Goal: Task Accomplishment & Management: Manage account settings

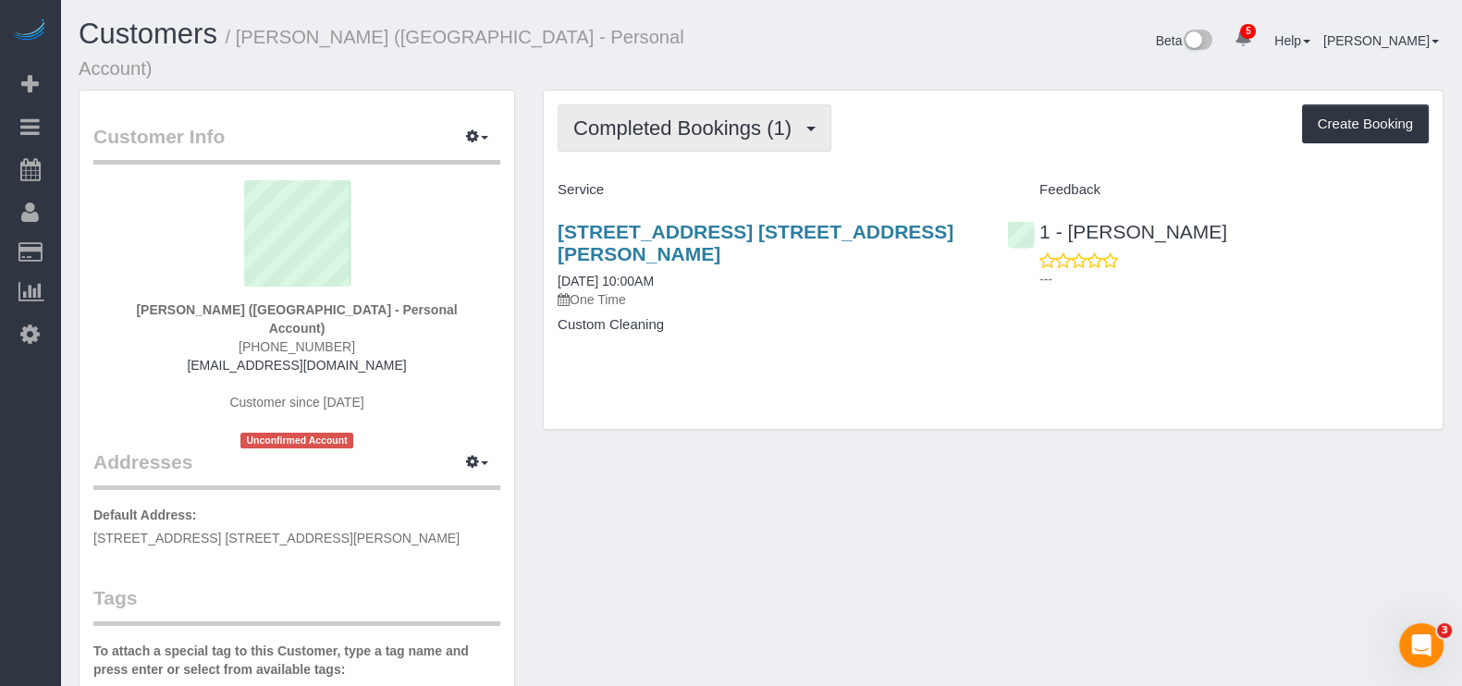
click at [800, 116] on span "Completed Bookings (1)" at bounding box center [686, 127] width 227 height 23
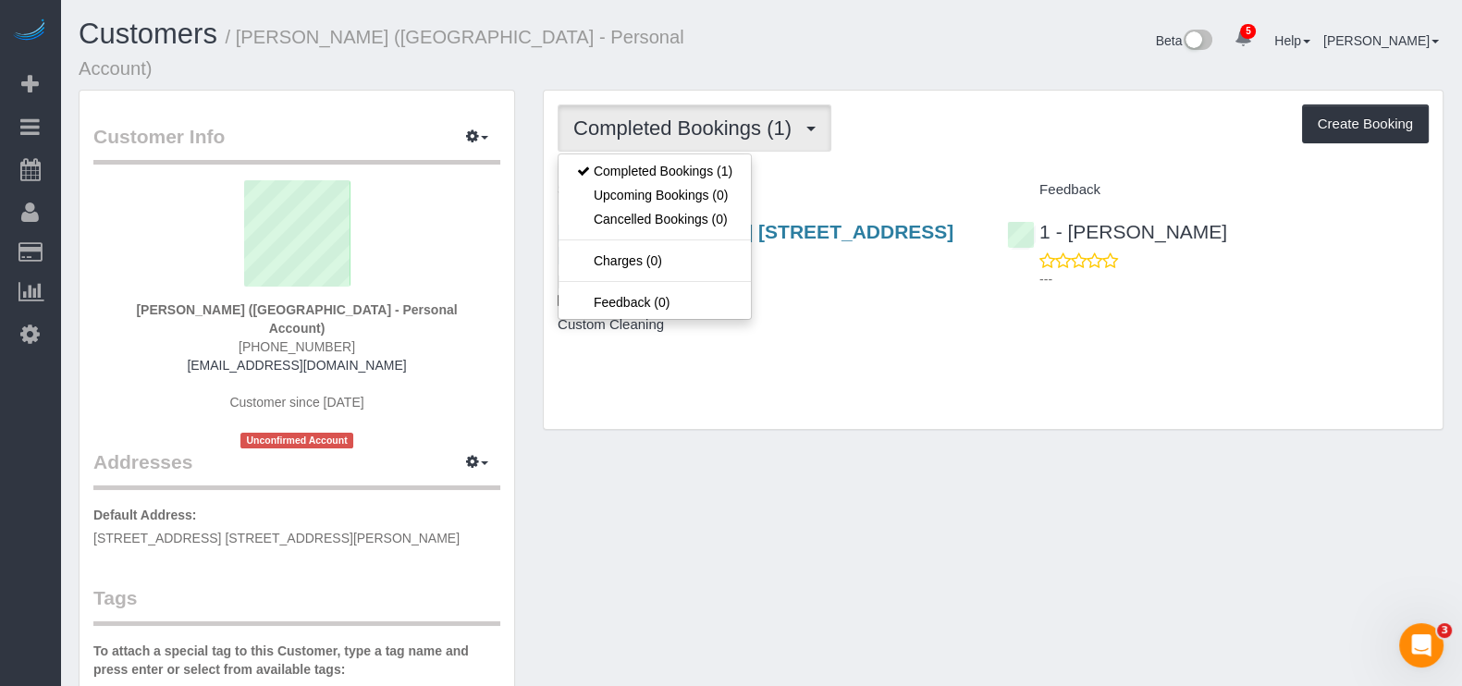
click at [909, 104] on div "Completed Bookings (1) Completed Bookings (1) Upcoming Bookings (0) Cancelled B…" at bounding box center [993, 127] width 871 height 47
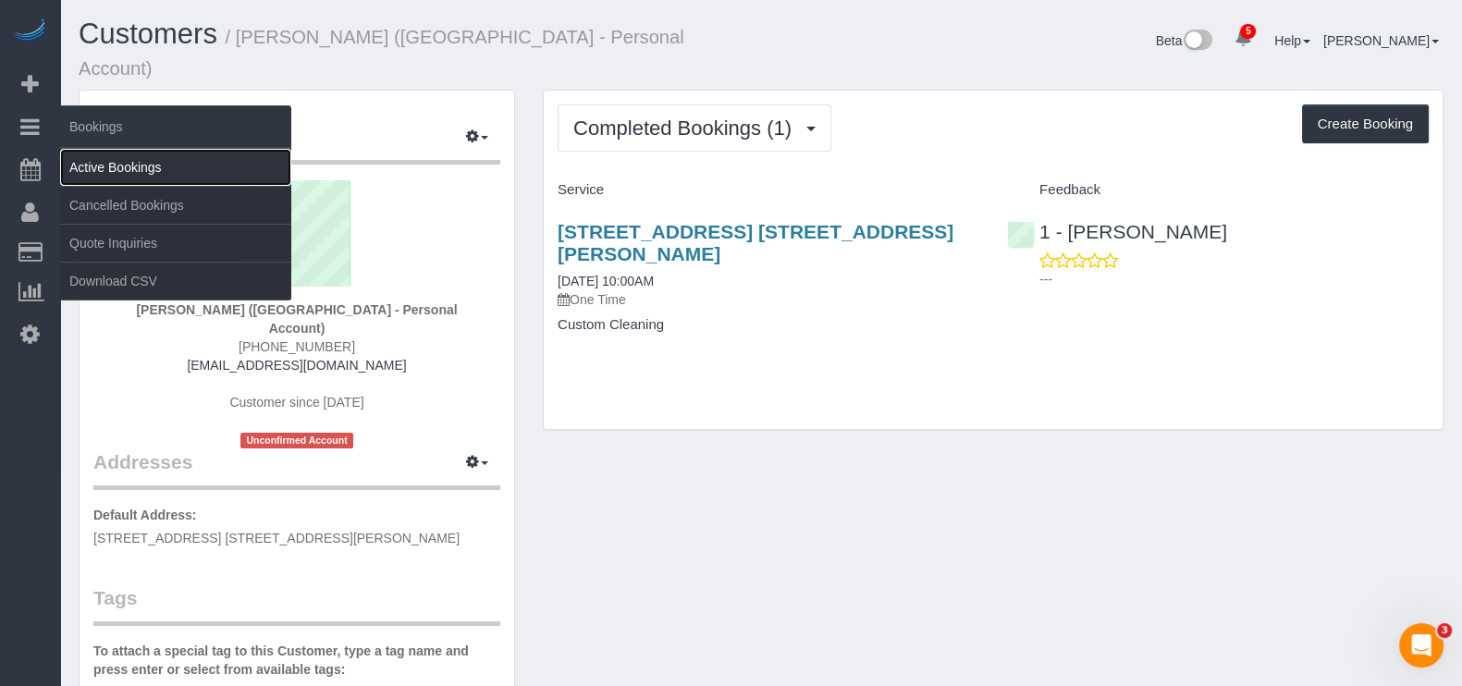
click at [105, 160] on link "Active Bookings" at bounding box center [175, 167] width 231 height 37
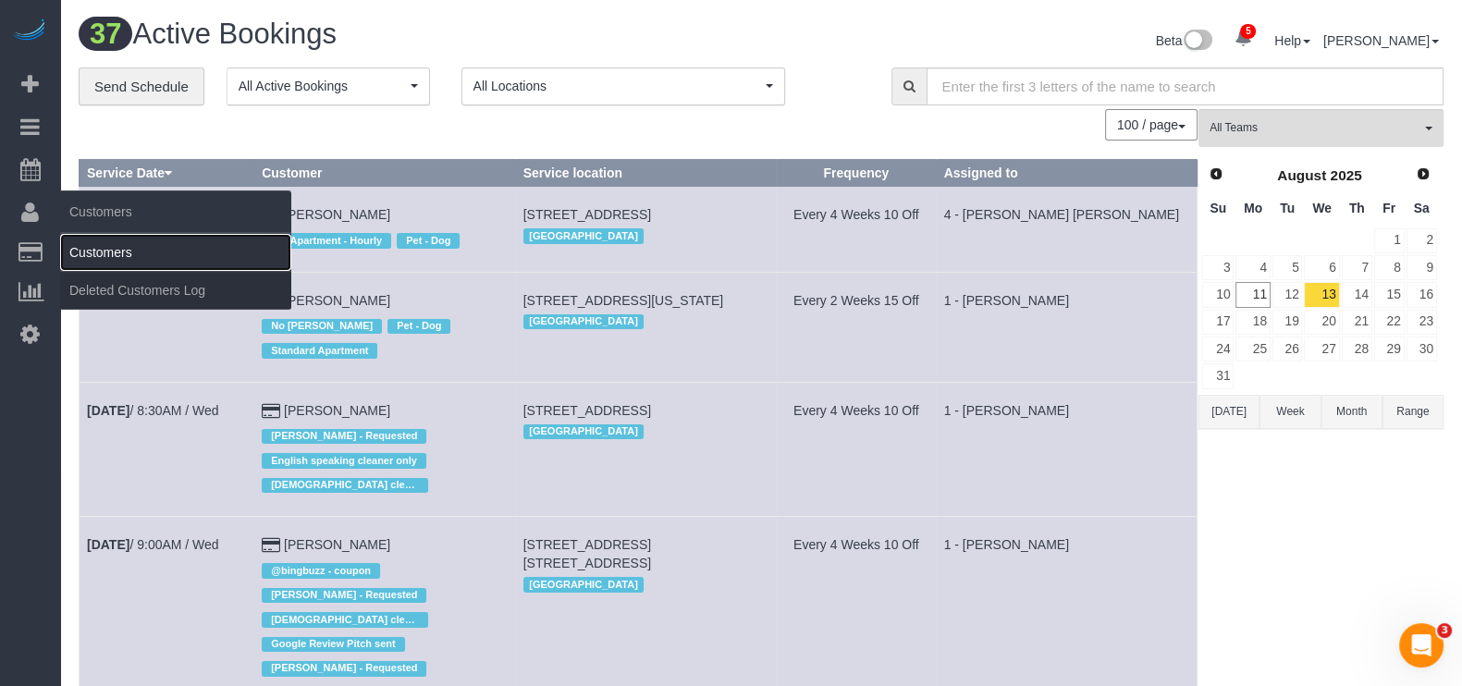
click at [114, 240] on link "Customers" at bounding box center [175, 252] width 231 height 37
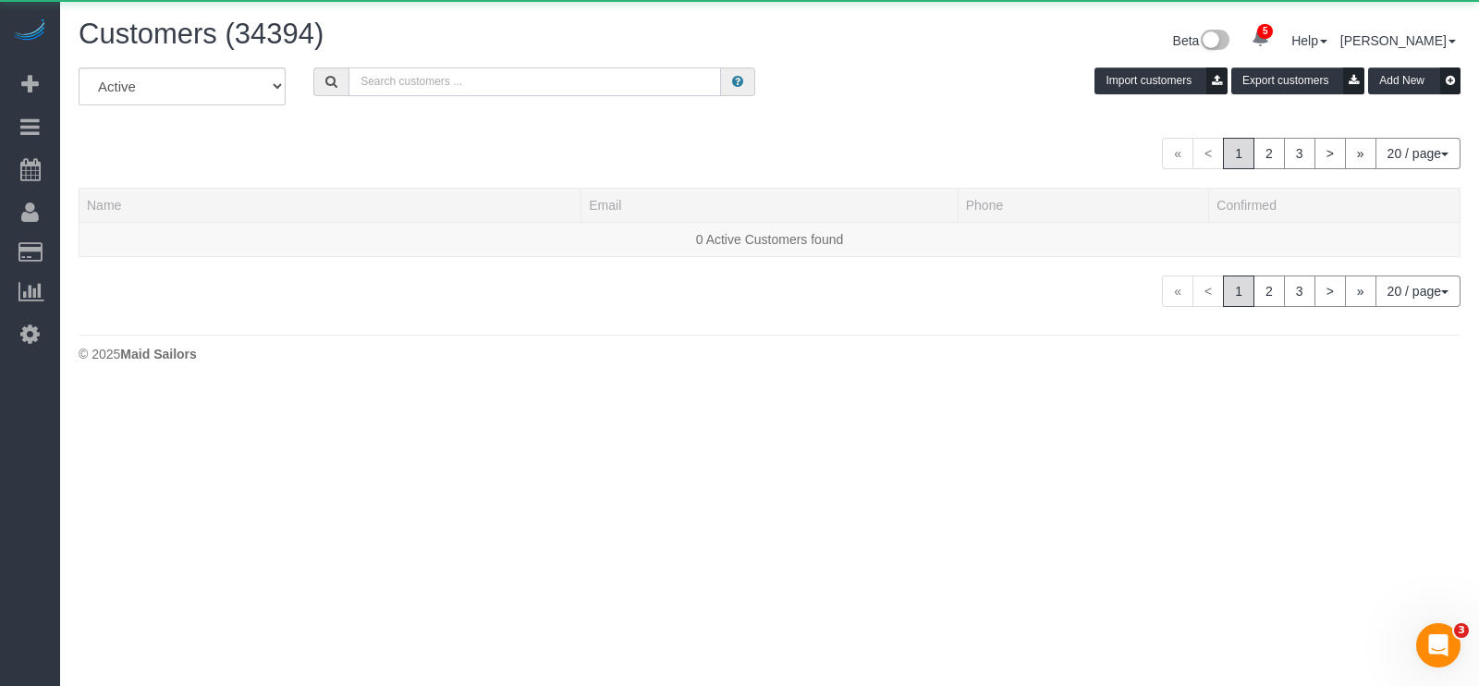
click at [589, 83] on input "text" at bounding box center [535, 81] width 373 height 29
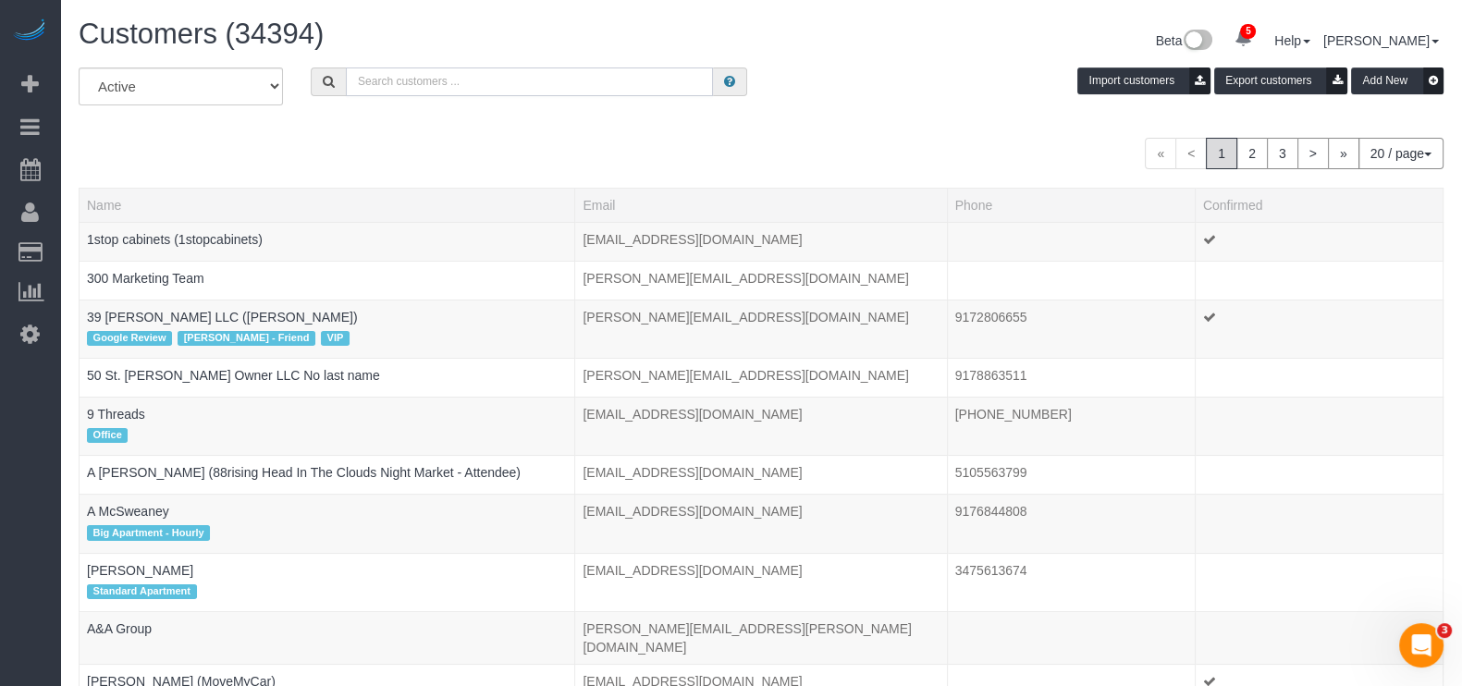
paste input "[PERSON_NAME]"
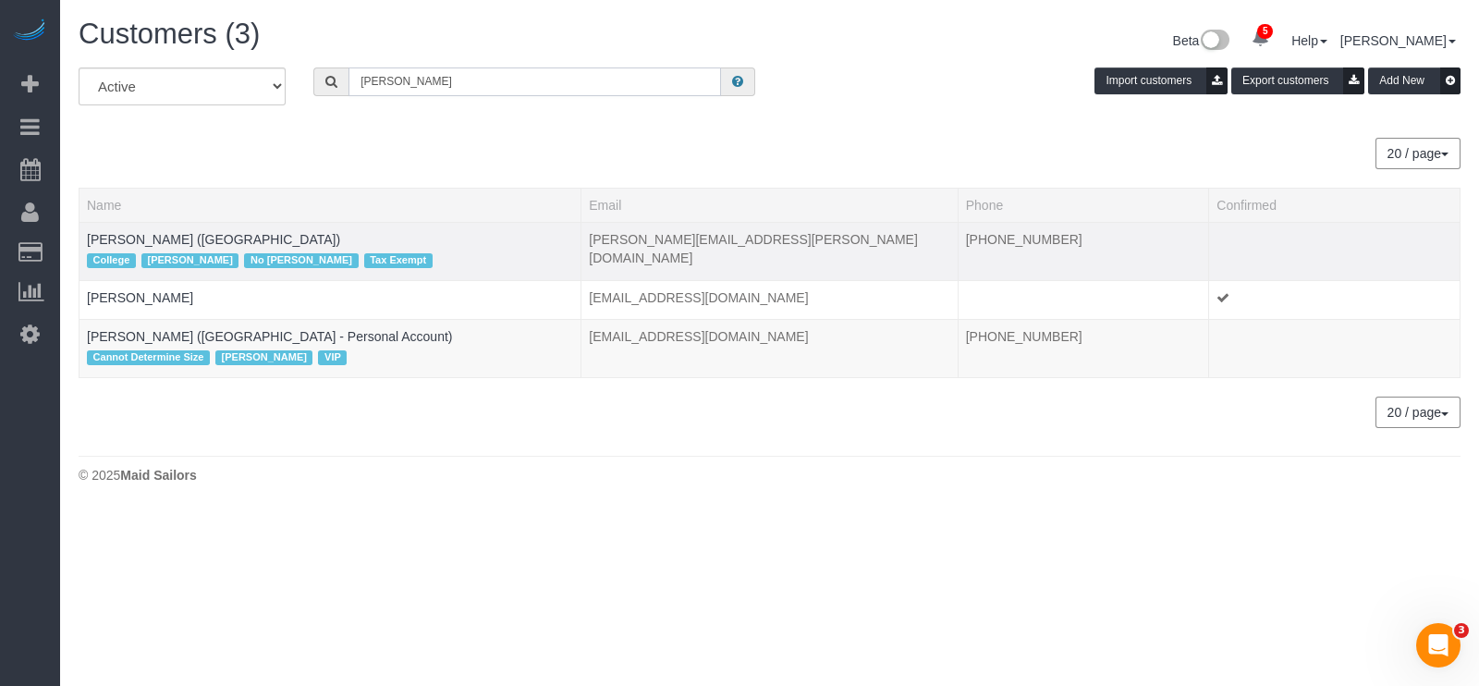
type input "[PERSON_NAME]"
click at [190, 247] on td "[PERSON_NAME] ([GEOGRAPHIC_DATA]) College [PERSON_NAME] No [PERSON_NAME] Tax Ex…" at bounding box center [331, 251] width 502 height 58
click at [190, 239] on link "[PERSON_NAME] ([GEOGRAPHIC_DATA])" at bounding box center [213, 239] width 253 height 15
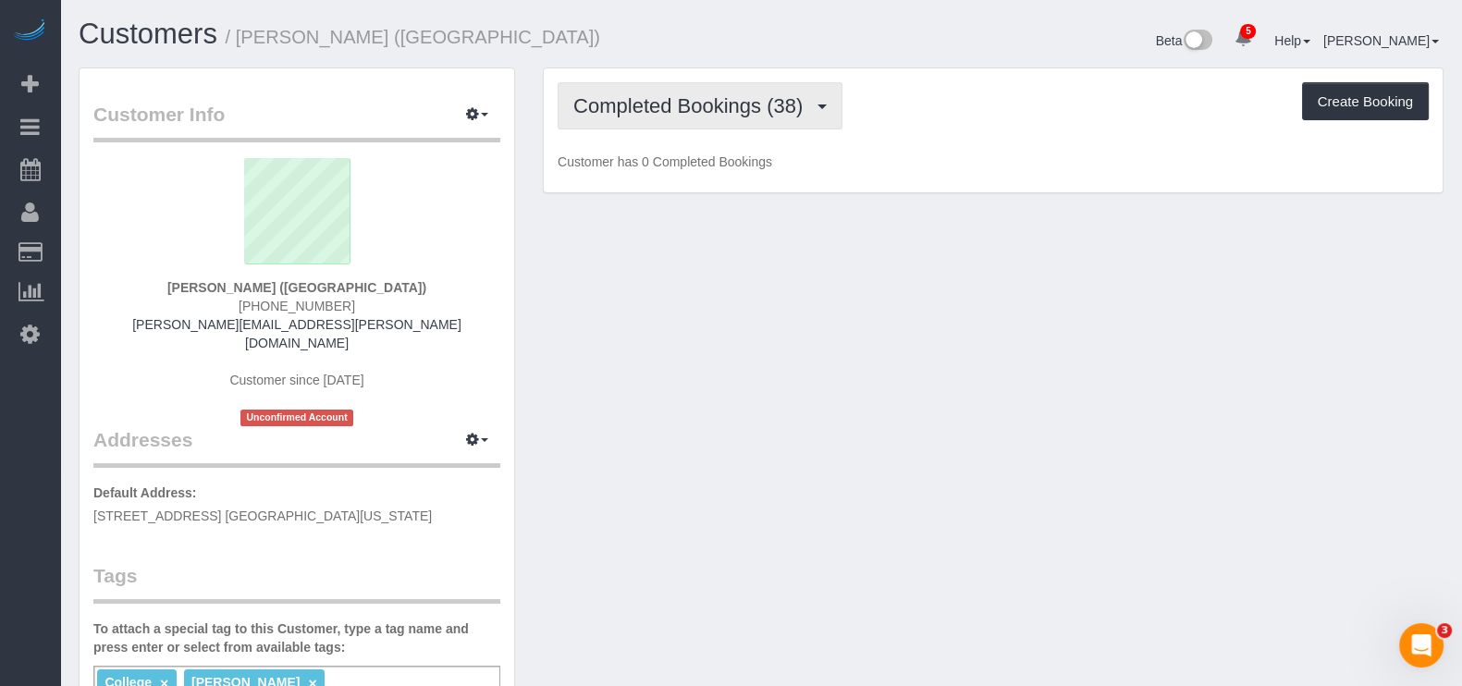
click at [802, 114] on span "Completed Bookings (38)" at bounding box center [692, 105] width 239 height 23
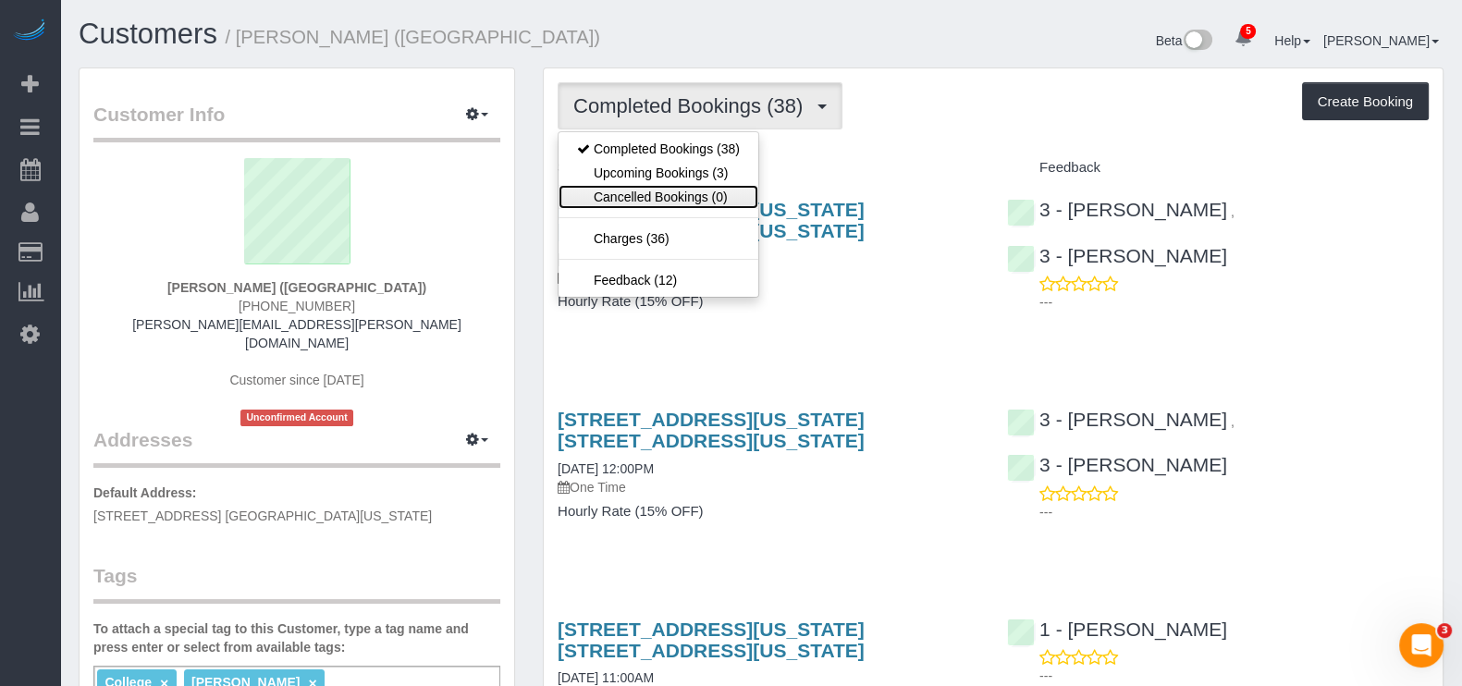
click at [682, 202] on link "Cancelled Bookings (0)" at bounding box center [658, 197] width 200 height 24
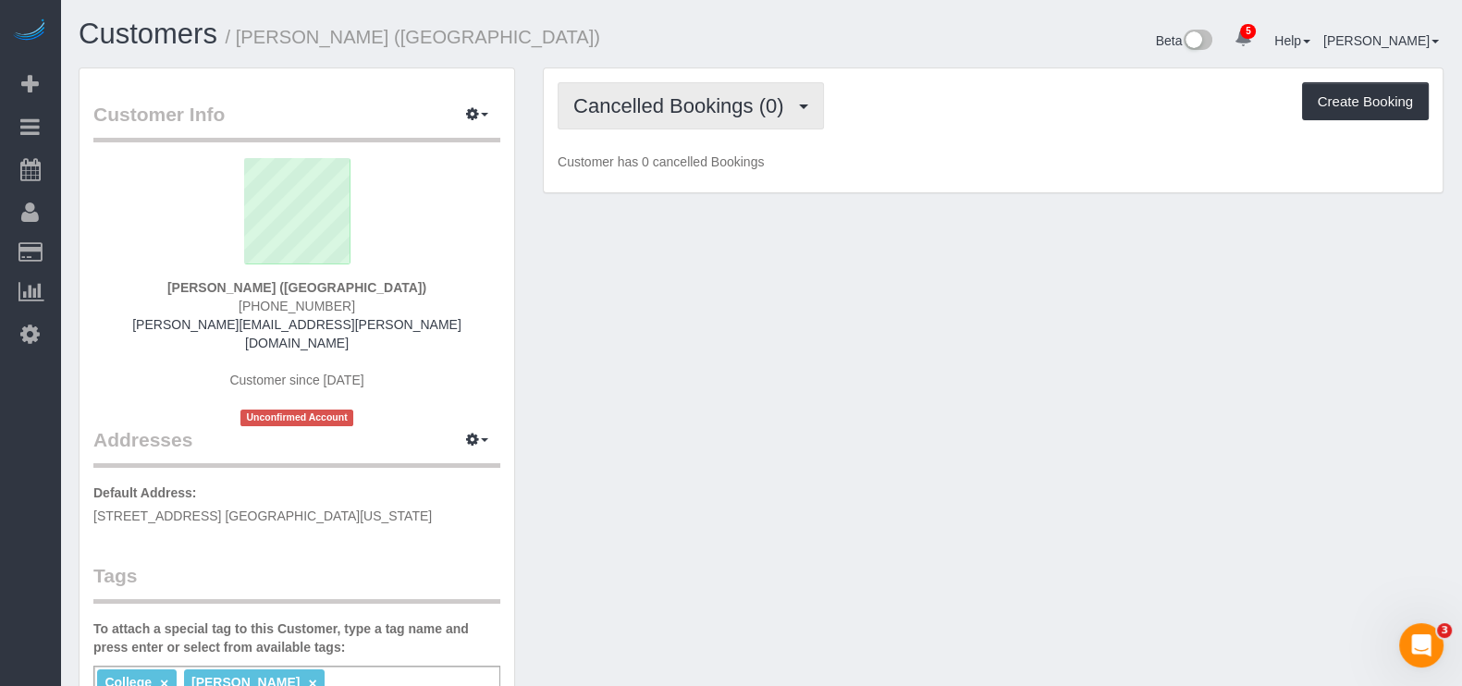
click at [790, 110] on span "Cancelled Bookings (0)" at bounding box center [682, 105] width 219 height 23
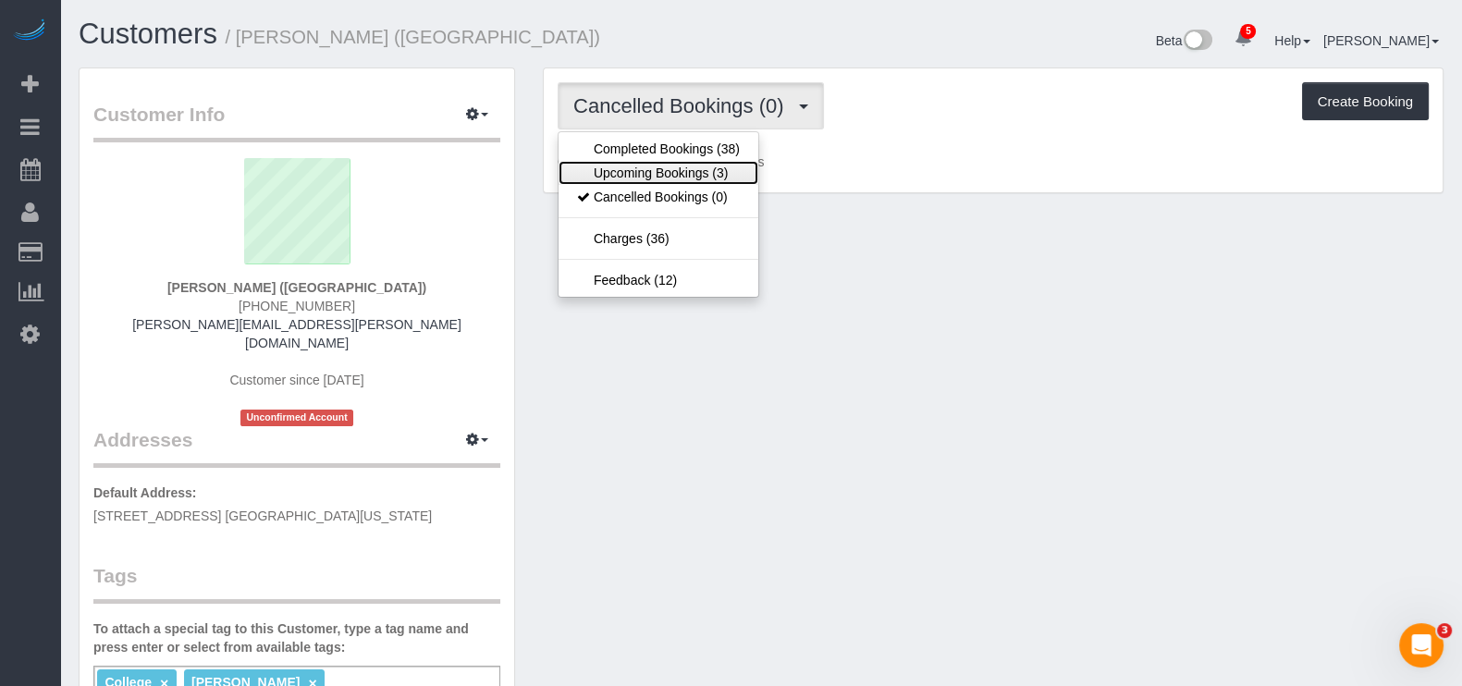
click at [689, 169] on link "Upcoming Bookings (3)" at bounding box center [658, 173] width 200 height 24
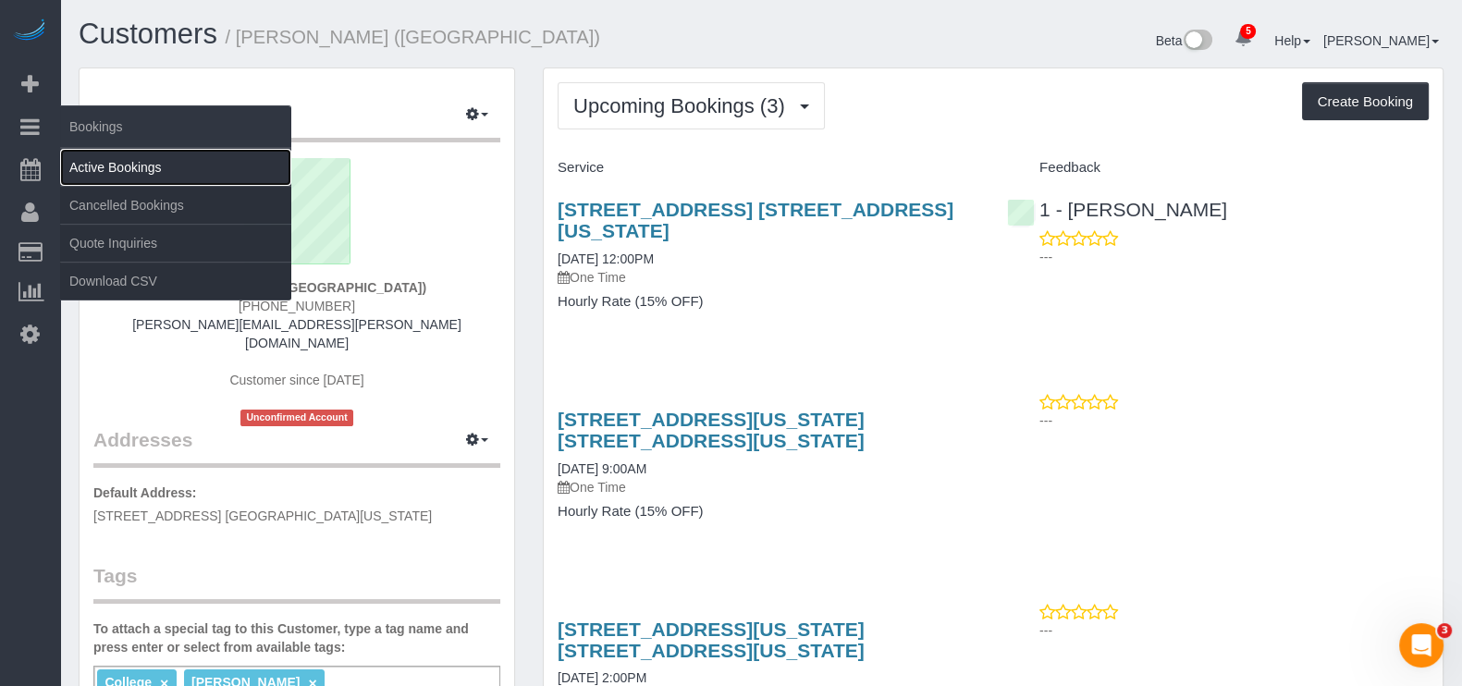
drag, startPoint x: 129, startPoint y: 166, endPoint x: 134, endPoint y: 157, distance: 10.3
click at [131, 164] on link "Active Bookings" at bounding box center [175, 167] width 231 height 37
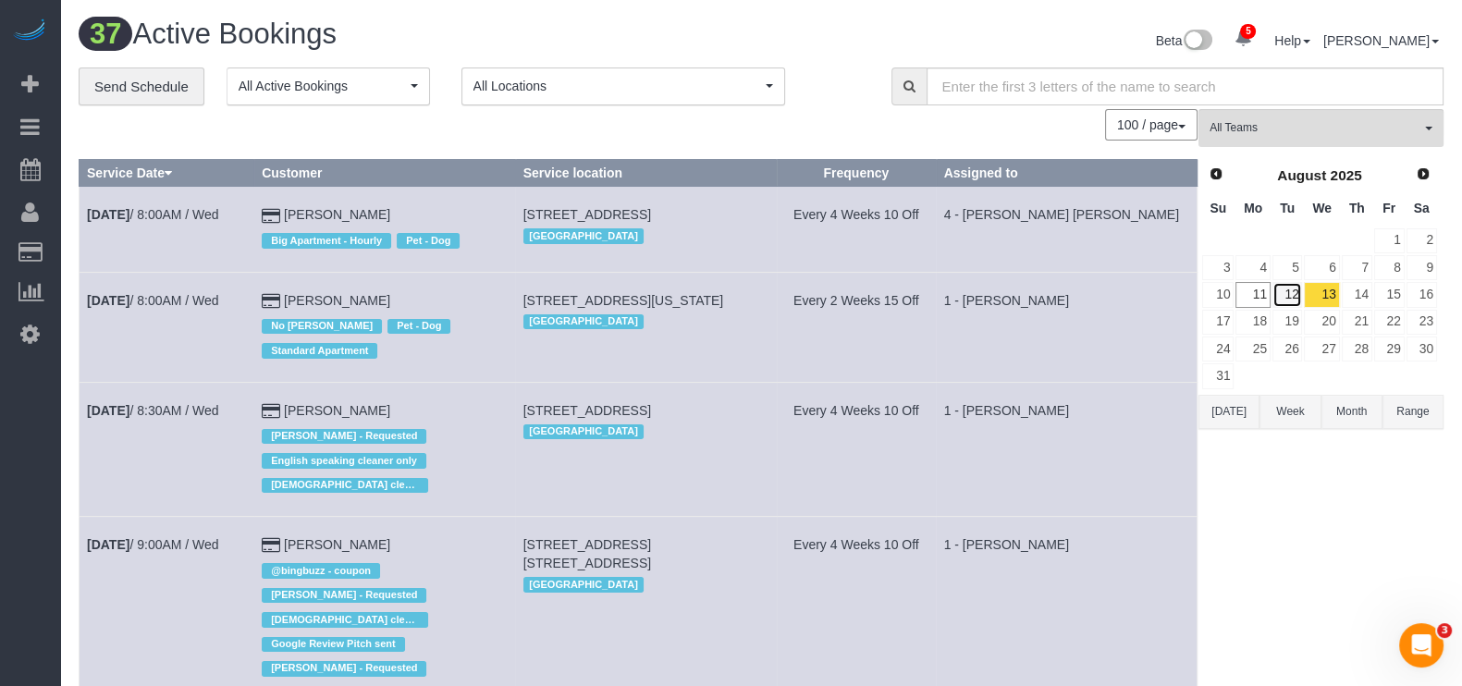
click at [1290, 296] on link "12" at bounding box center [1287, 294] width 31 height 25
click at [1290, 295] on link "12" at bounding box center [1287, 294] width 31 height 25
click at [1401, 141] on button "All Teams" at bounding box center [1320, 128] width 245 height 38
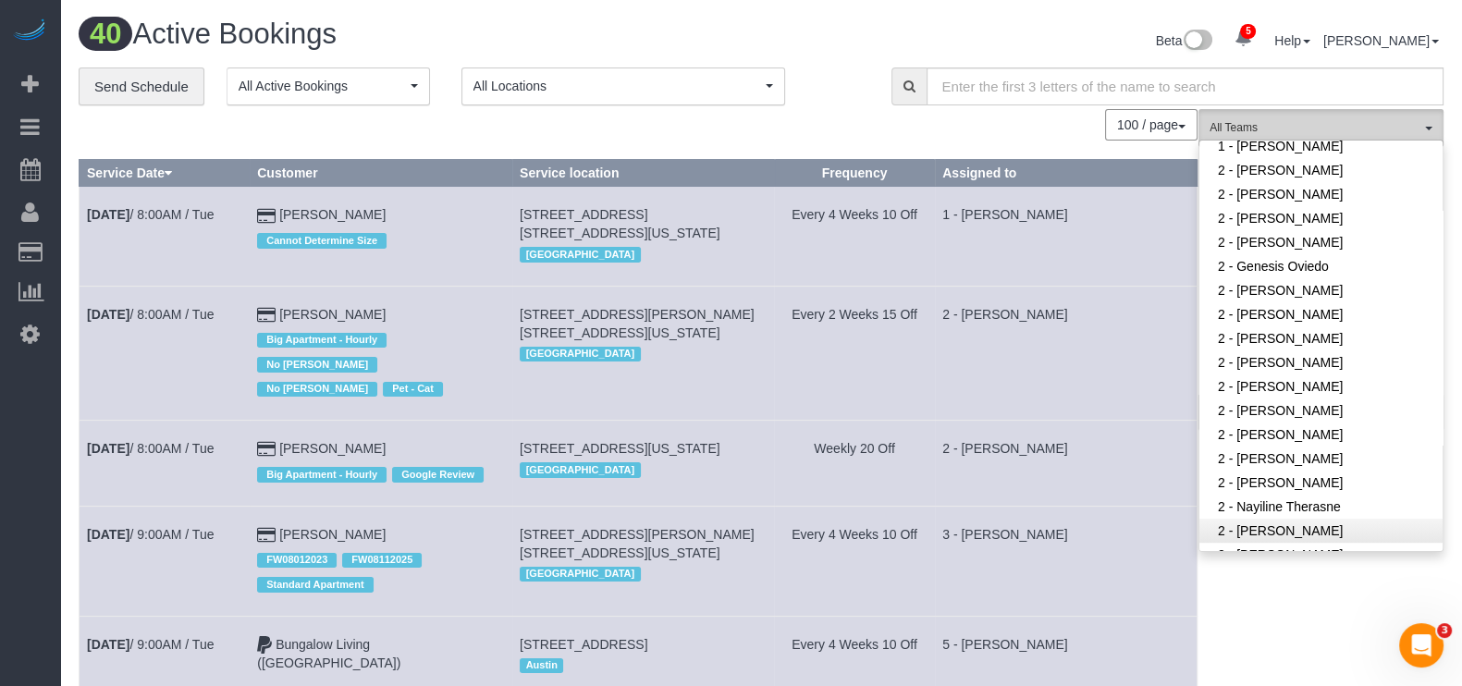
scroll to position [1271, 0]
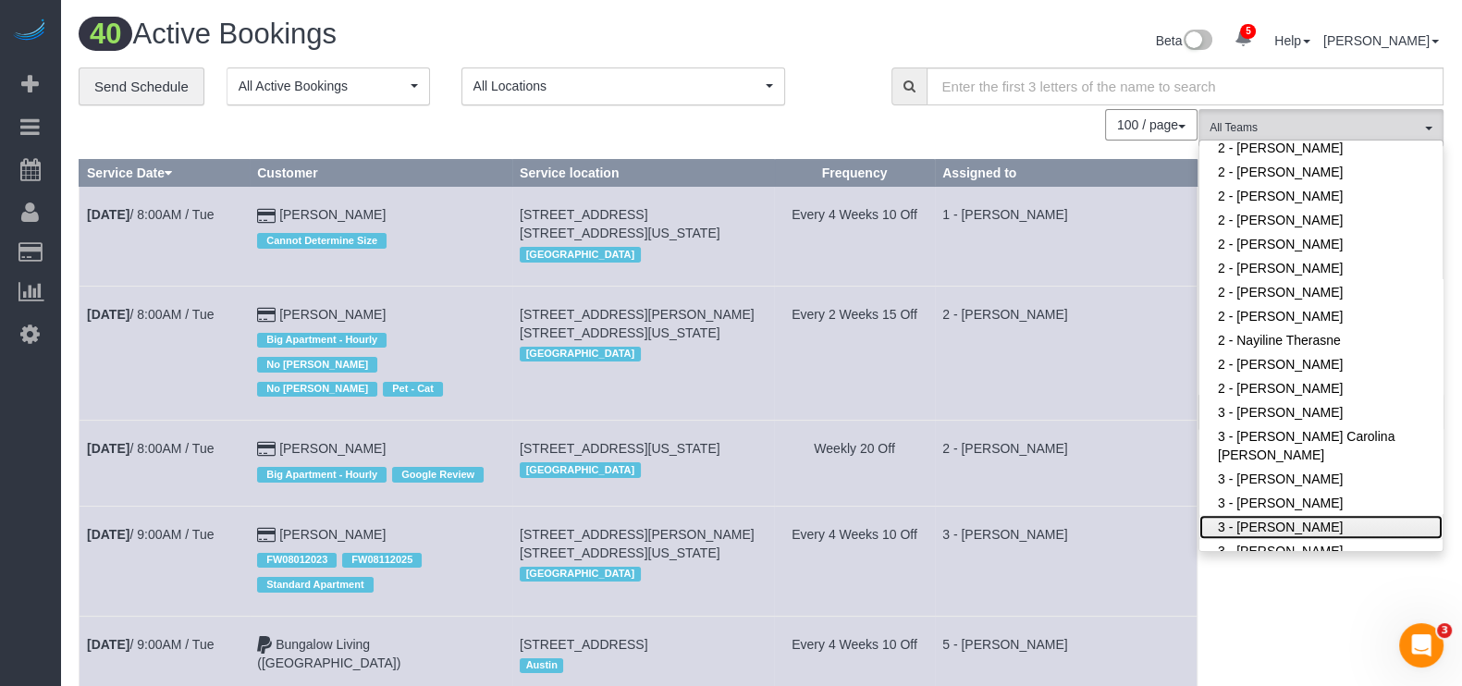
click at [1318, 527] on link "3 - [PERSON_NAME]" at bounding box center [1320, 527] width 243 height 24
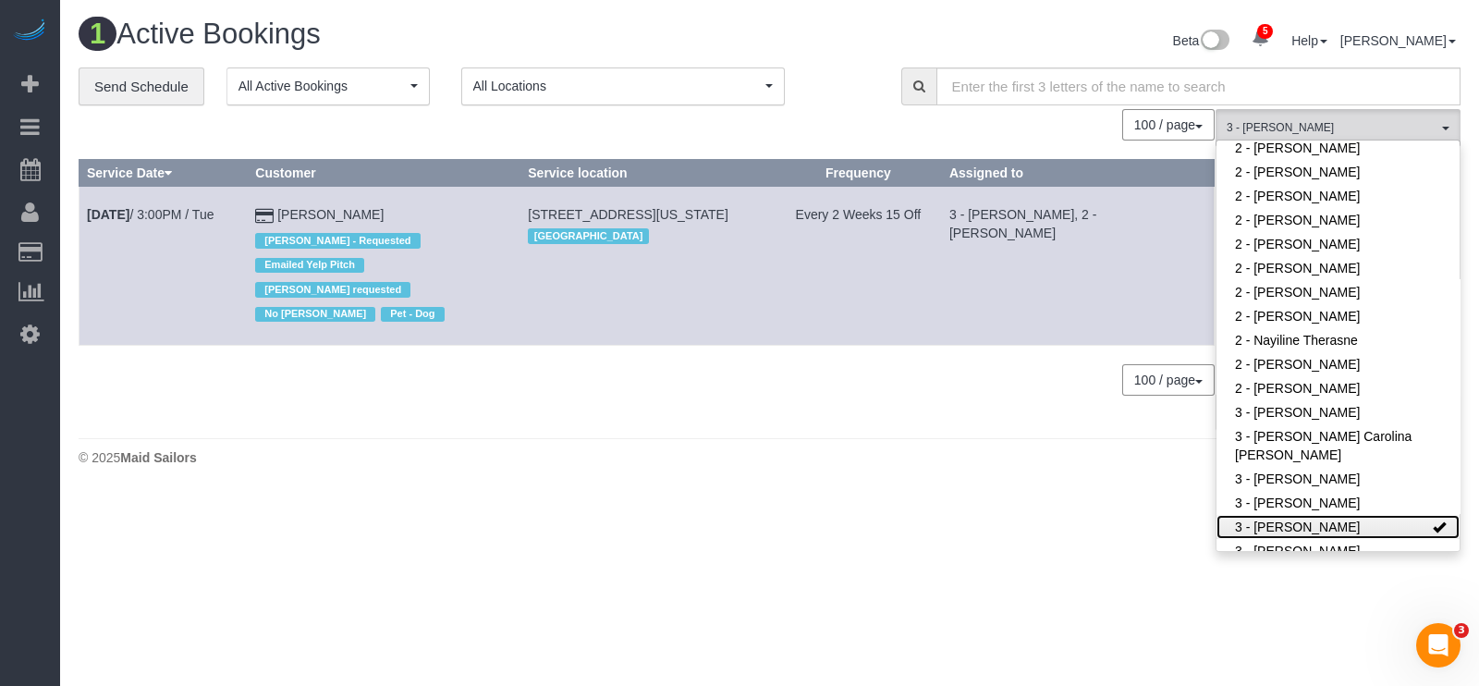
click at [1391, 530] on link "3 - [PERSON_NAME]" at bounding box center [1338, 527] width 243 height 24
